Goal: Transaction & Acquisition: Purchase product/service

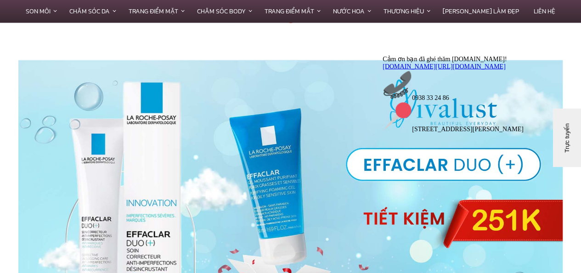
scroll to position [1149, 0]
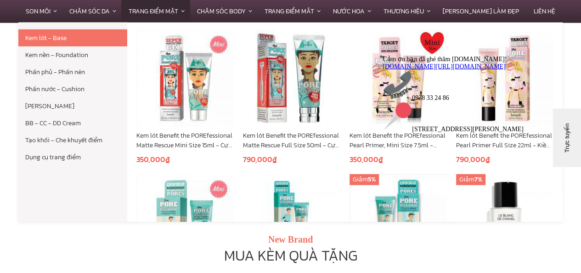
click at [184, 10] on link "Trang Điểm Mặt" at bounding box center [155, 11] width 68 height 23
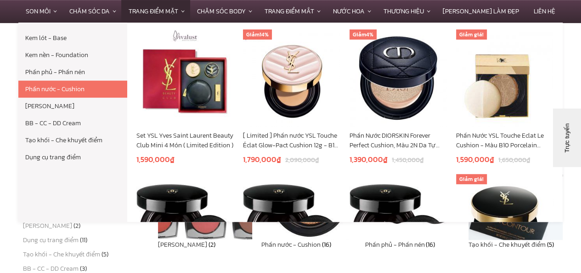
click at [84, 89] on link "Phấn nước - Cushion" at bounding box center [72, 88] width 109 height 17
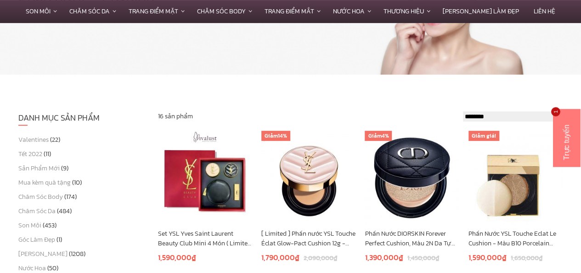
scroll to position [133, 0]
